Goal: Information Seeking & Learning: Compare options

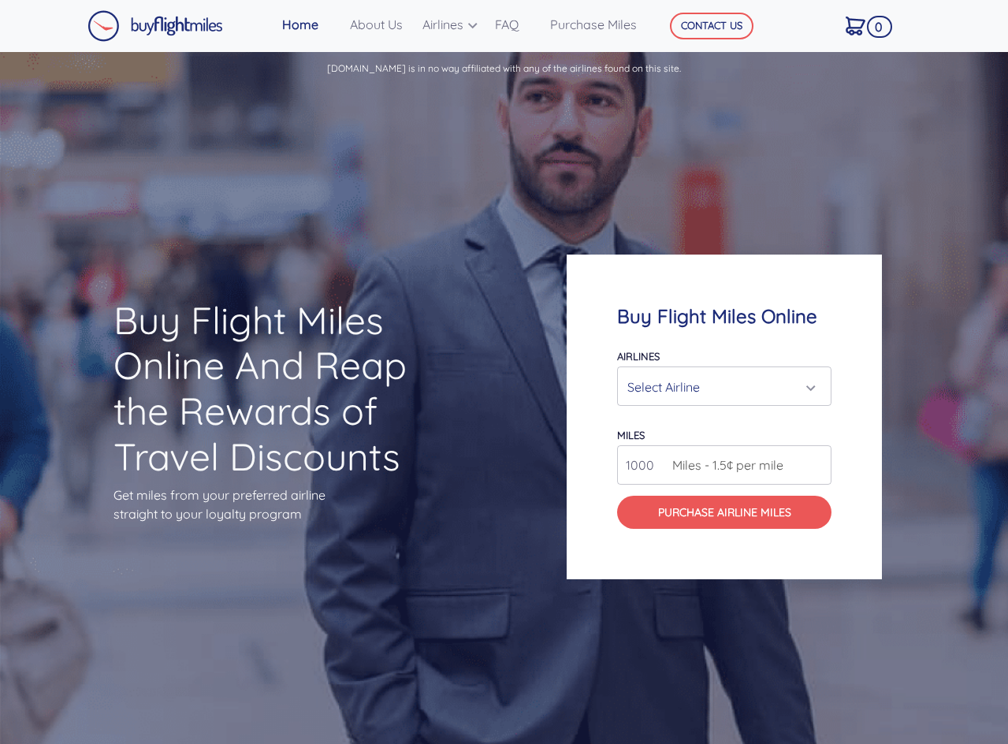
click at [681, 381] on div "Select Airline" at bounding box center [719, 387] width 184 height 30
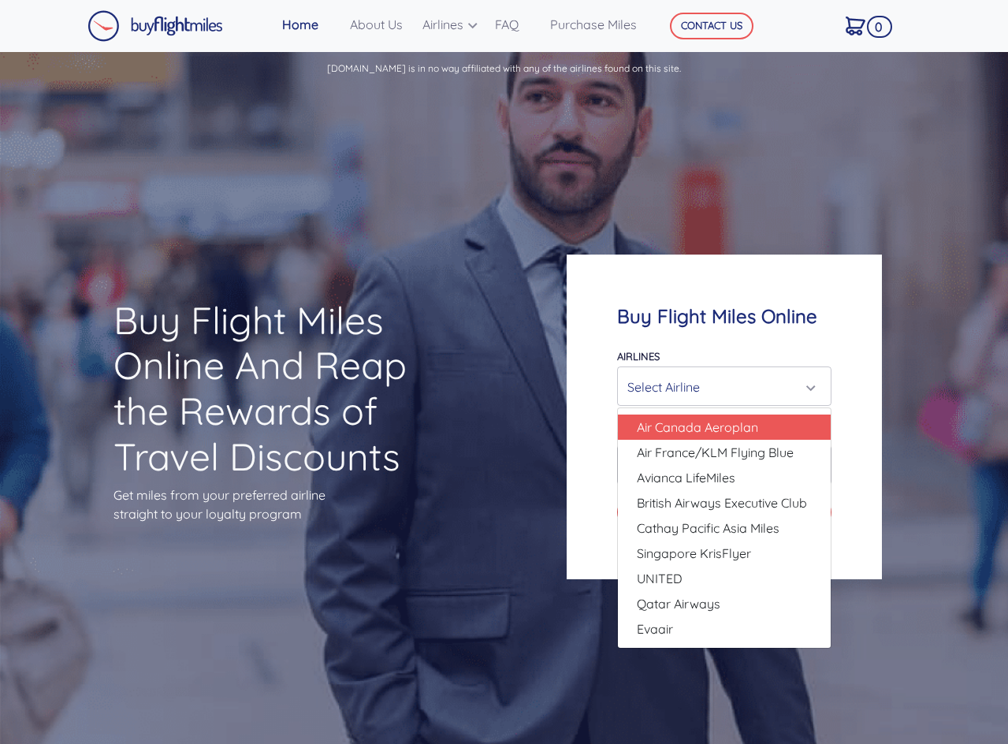
click at [706, 432] on span "Air Canada Aeroplan" at bounding box center [697, 427] width 121 height 19
select select "Air Canada Aeroplan"
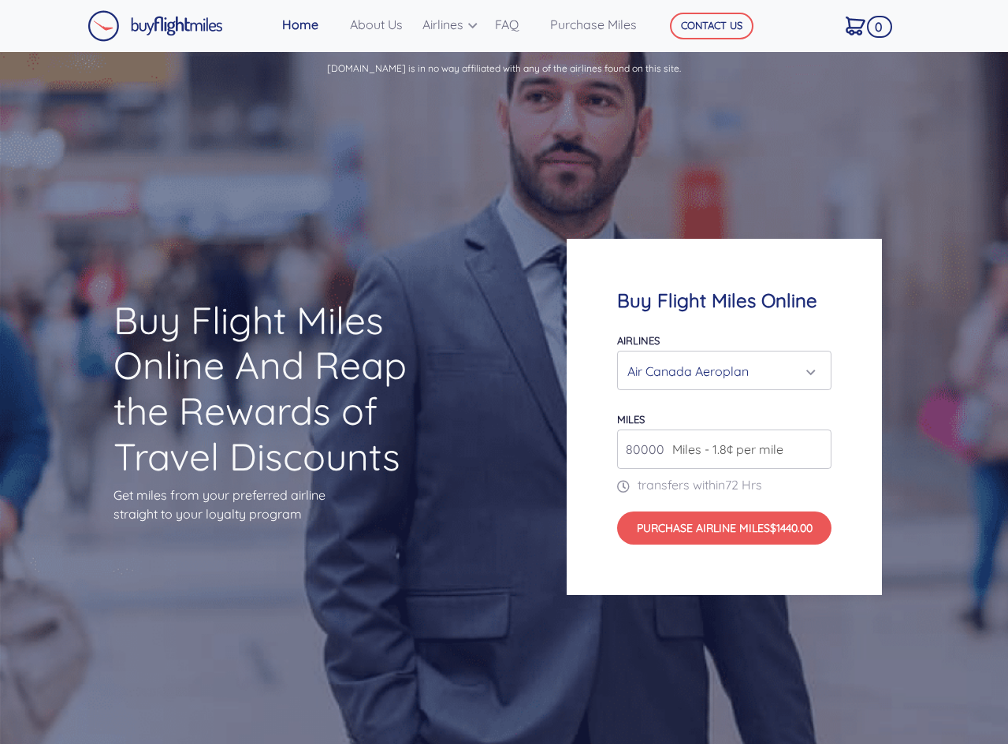
click at [711, 448] on span "Miles - 1.8¢ per mile" at bounding box center [723, 449] width 119 height 19
click at [643, 446] on input "80000" at bounding box center [724, 448] width 214 height 39
click at [653, 445] on input "80000" at bounding box center [724, 448] width 214 height 39
drag, startPoint x: 636, startPoint y: 447, endPoint x: 605, endPoint y: 448, distance: 30.7
click at [608, 448] on div "Buy Flight Miles Online Airlines Air Canada Aeroplan Air France/KLM Flying Blue…" at bounding box center [724, 417] width 315 height 357
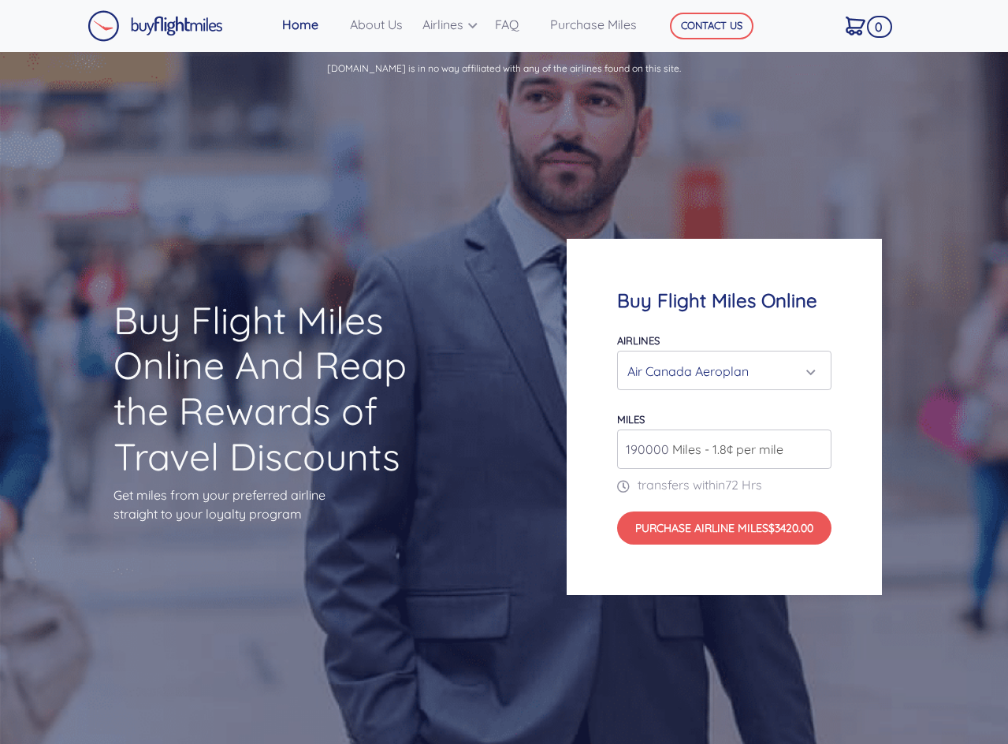
type input "190000"
click at [576, 452] on div "Buy Flight Miles Online Airlines Air Canada Aeroplan Air France/KLM Flying Blue…" at bounding box center [724, 417] width 315 height 357
click at [734, 454] on span "Miles - 1.8¢ per mile" at bounding box center [723, 449] width 119 height 19
click at [742, 449] on span "Miles - 1.8¢ per mile" at bounding box center [723, 449] width 119 height 19
click at [768, 374] on div "Air Canada Aeroplan" at bounding box center [719, 371] width 184 height 30
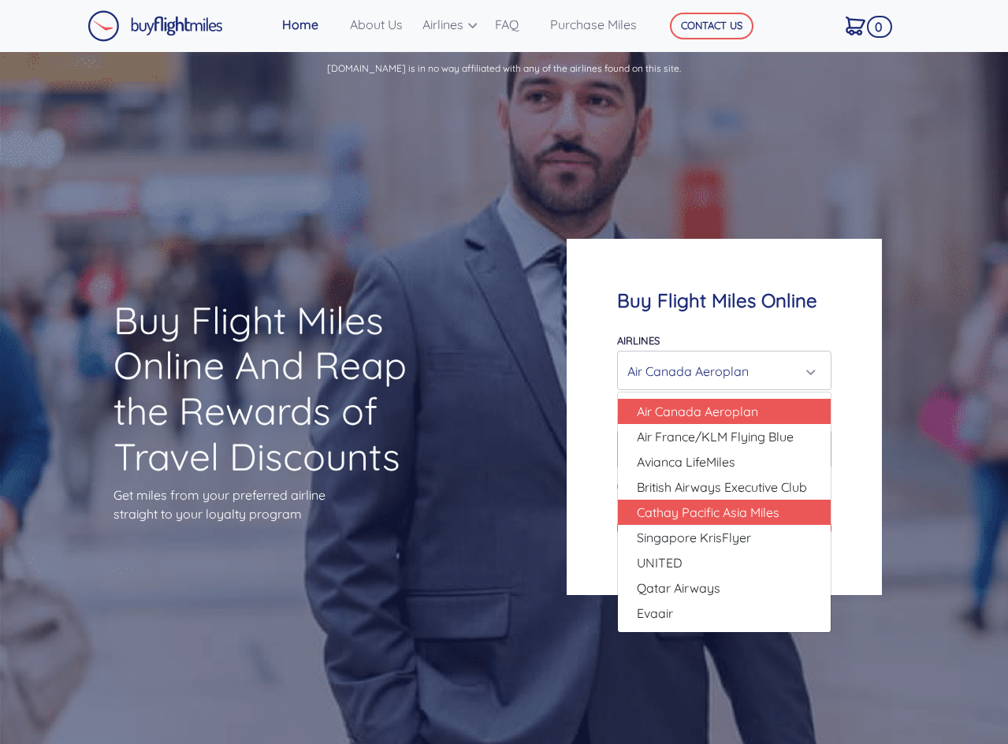
click at [716, 504] on span "Cathay Pacific Asia Miles" at bounding box center [708, 512] width 143 height 19
select select "Cathay Pacific Asia Miles"
type input "80000"
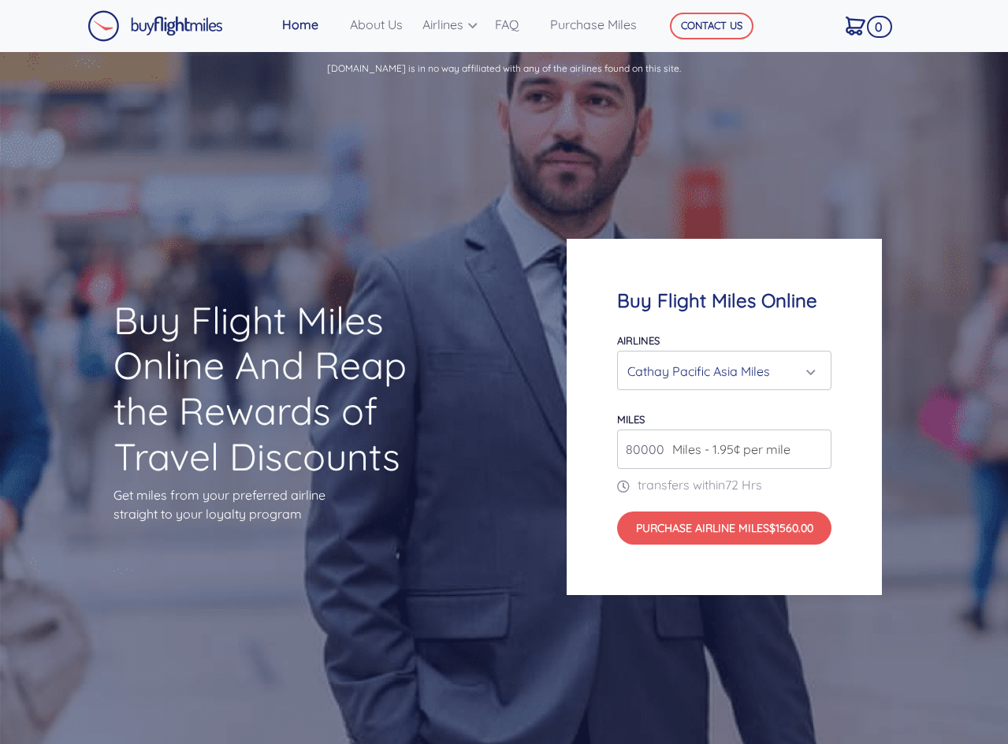
click at [653, 439] on input "80000" at bounding box center [724, 448] width 214 height 39
click at [681, 375] on div "Cathay Pacific Asia Miles" at bounding box center [719, 371] width 184 height 30
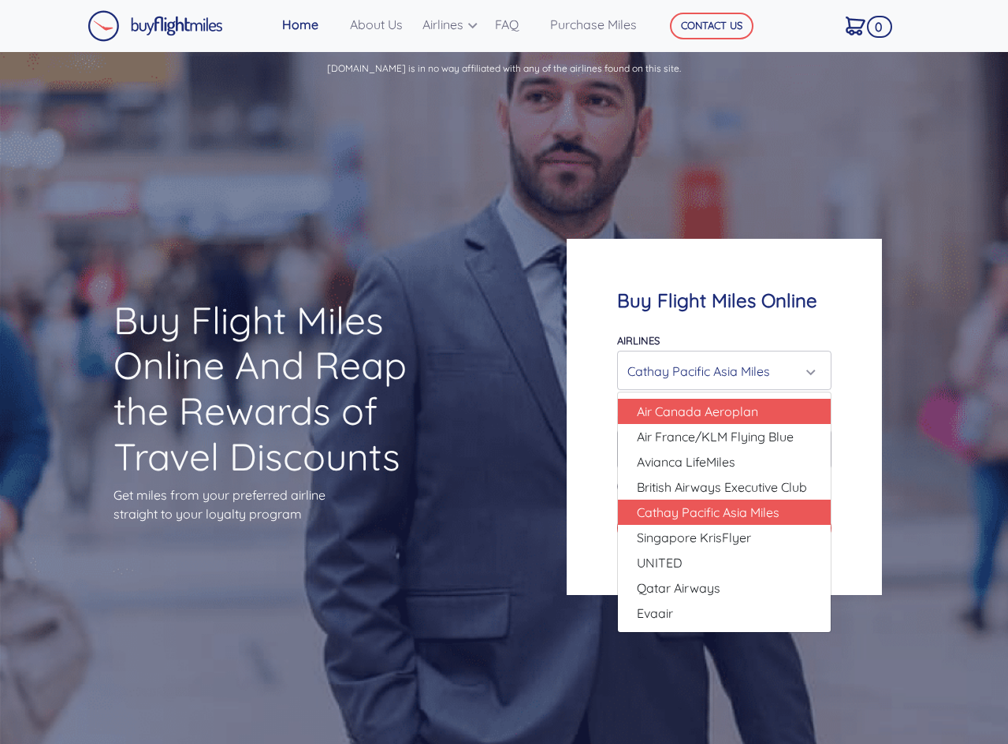
click at [690, 409] on span "Air Canada Aeroplan" at bounding box center [697, 411] width 121 height 19
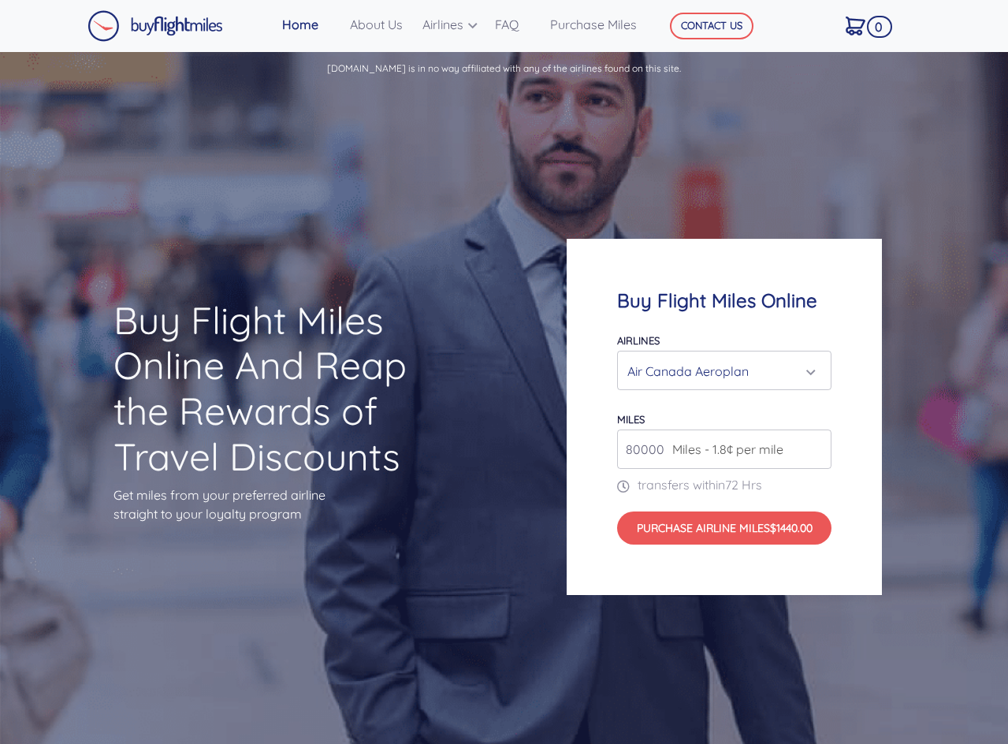
click at [682, 381] on div "Air Canada Aeroplan" at bounding box center [719, 371] width 184 height 30
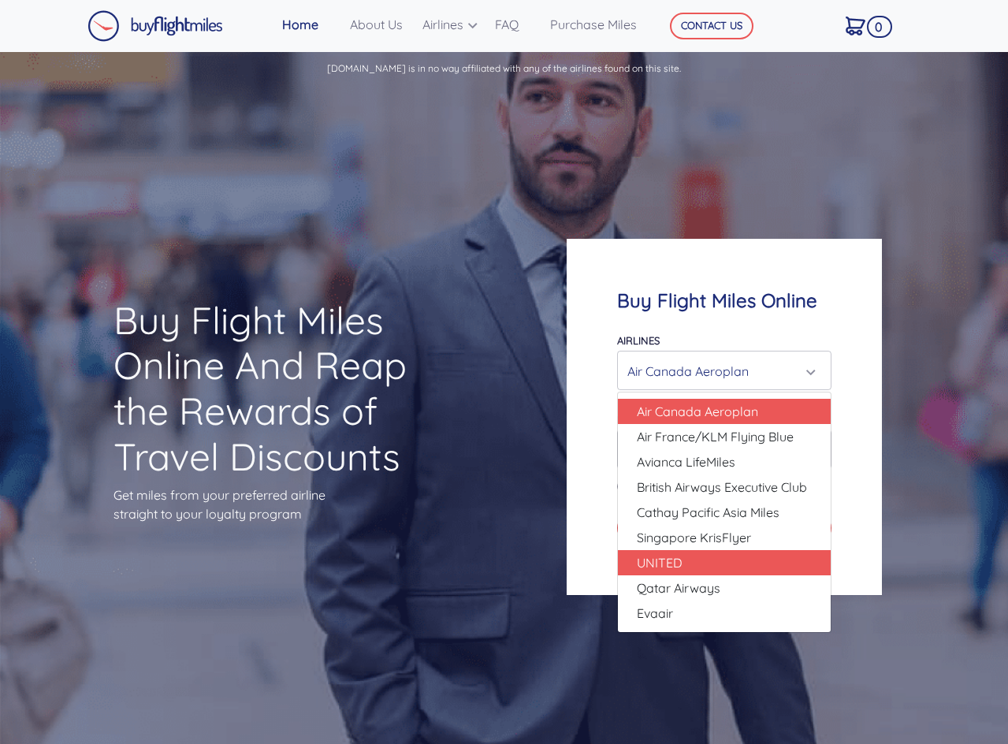
click at [692, 562] on link "UNITED" at bounding box center [724, 562] width 213 height 25
select select "UNITED"
